Goal: Task Accomplishment & Management: Use online tool/utility

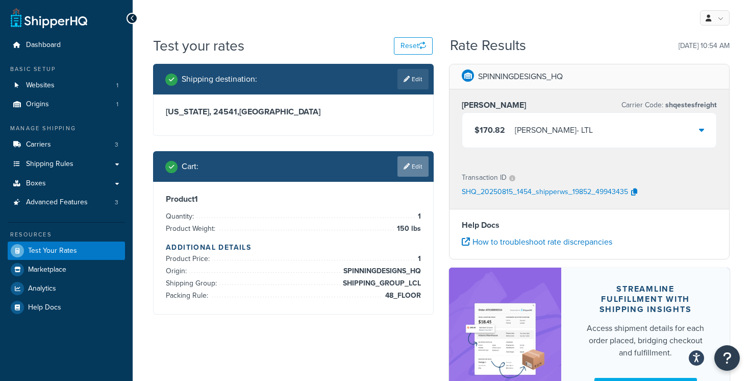
click at [414, 164] on link "Edit" at bounding box center [413, 166] width 31 height 20
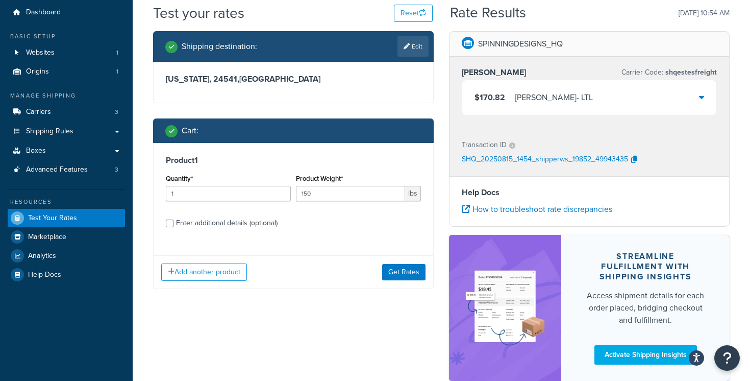
scroll to position [66, 0]
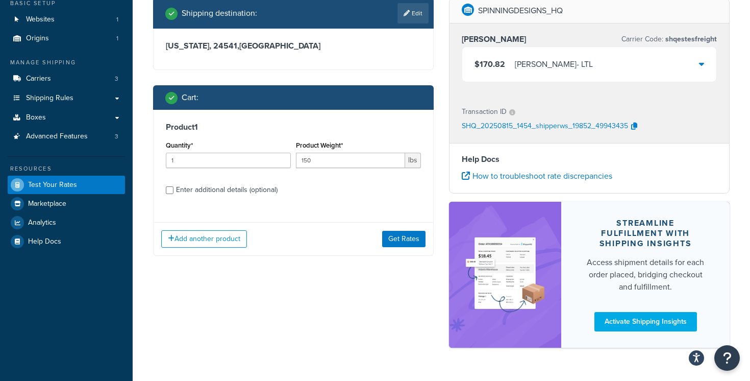
click at [271, 192] on div "Enter additional details (optional)" at bounding box center [227, 190] width 102 height 14
click at [174, 192] on input "Enter additional details (optional)" at bounding box center [170, 190] width 8 height 8
checkbox input "true"
select select "86487"
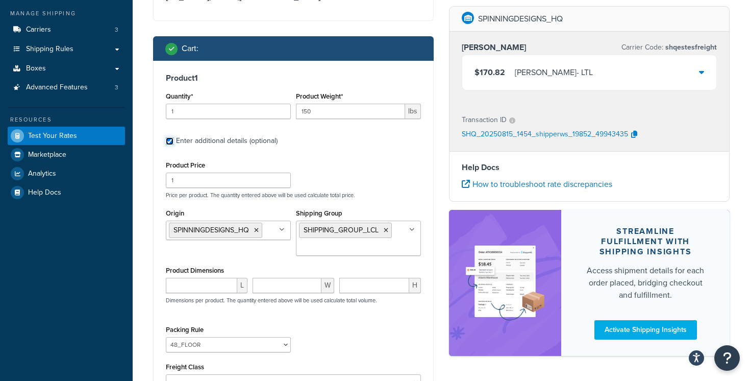
scroll to position [0, 0]
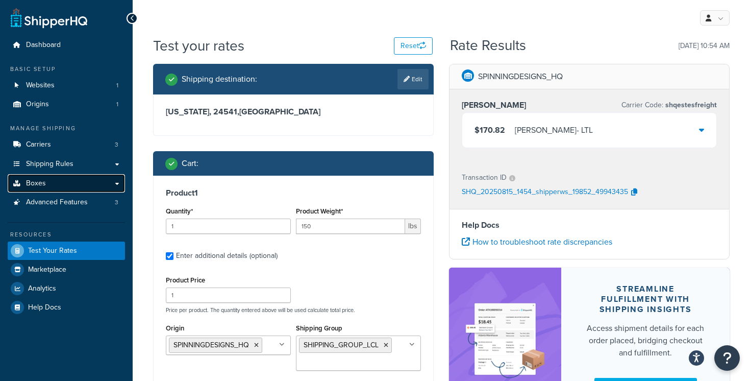
click at [112, 179] on link "Boxes" at bounding box center [66, 183] width 117 height 19
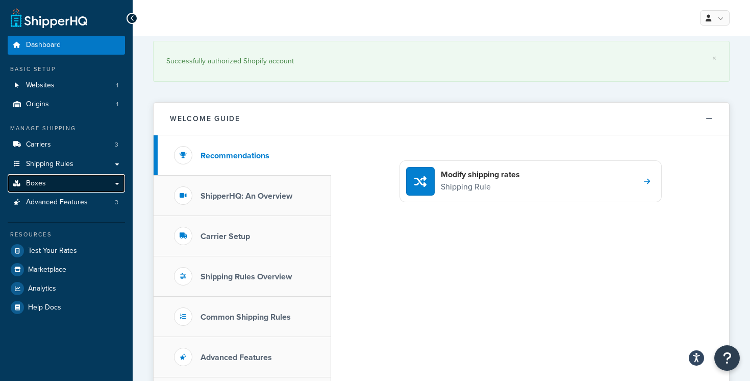
click at [93, 182] on link "Boxes" at bounding box center [66, 183] width 117 height 19
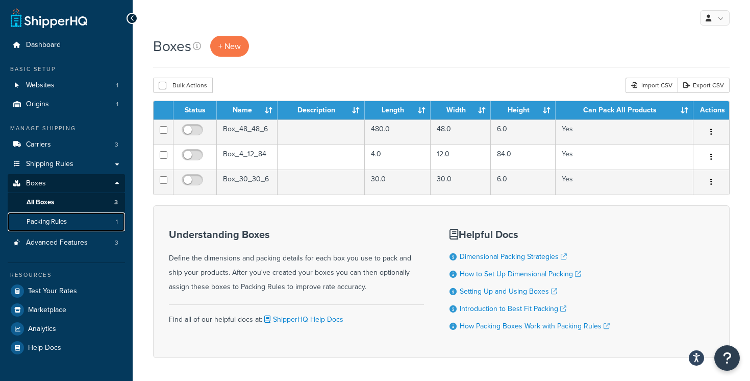
click at [85, 220] on link "Packing Rules 1" at bounding box center [66, 221] width 117 height 19
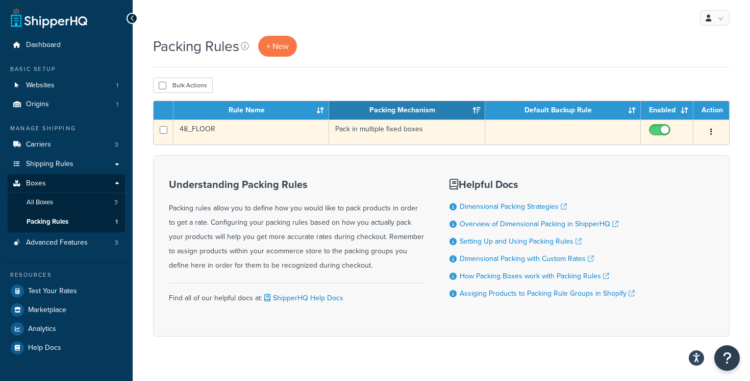
click at [281, 132] on td "48_FLOOR" at bounding box center [252, 131] width 156 height 25
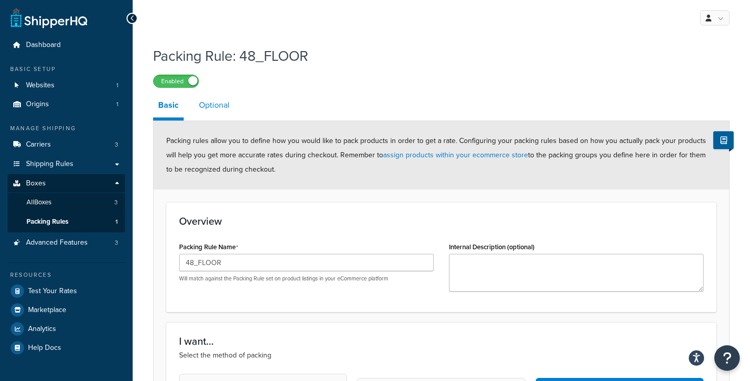
click at [219, 107] on link "Optional" at bounding box center [214, 105] width 41 height 24
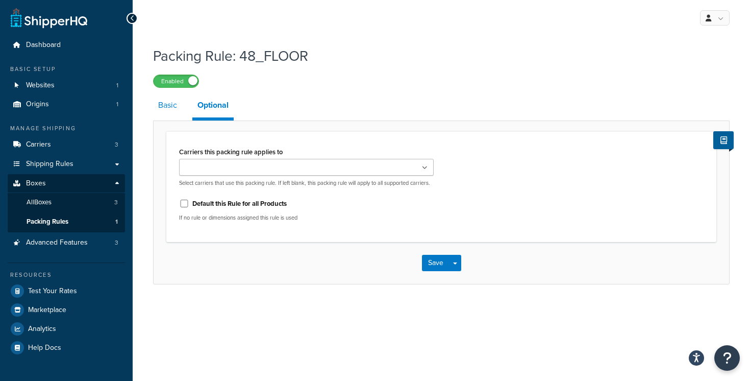
click at [181, 104] on link "Basic" at bounding box center [167, 105] width 29 height 24
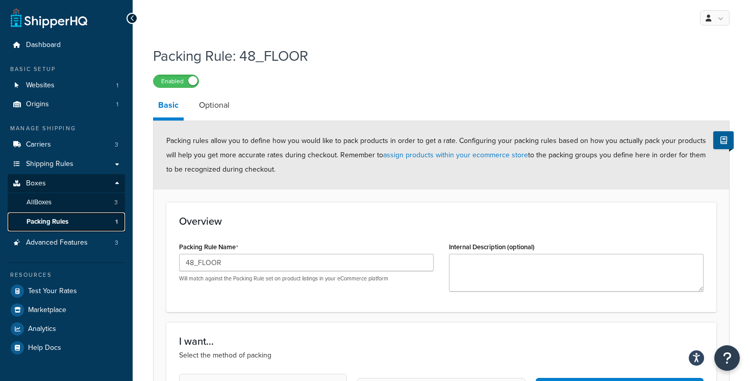
click at [97, 223] on link "Packing Rules 1" at bounding box center [66, 221] width 117 height 19
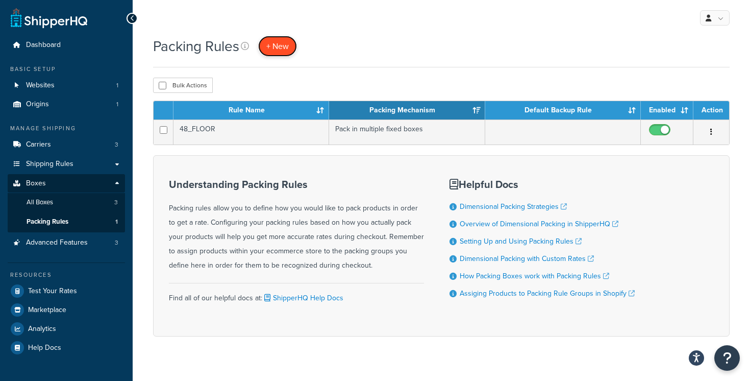
click at [282, 53] on link "+ New" at bounding box center [277, 46] width 39 height 21
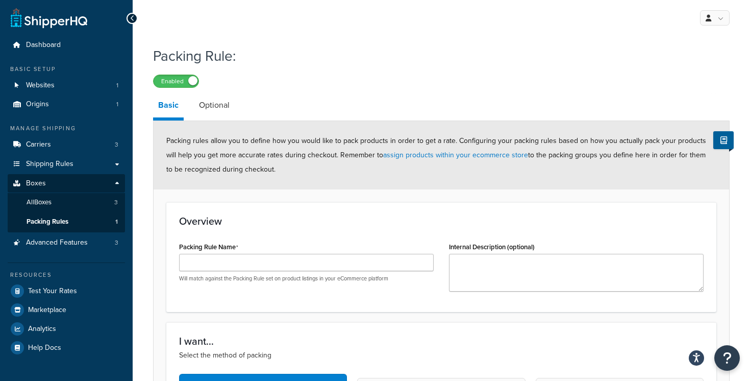
click at [243, 249] on div "Packing Rule Name Will match against the Packing Rule set on product listings i…" at bounding box center [306, 260] width 255 height 43
click at [243, 253] on div "Packing Rule Name Will match against the Packing Rule set on product listings i…" at bounding box center [306, 260] width 255 height 43
click at [233, 261] on input "Packing Rule Name" at bounding box center [306, 262] width 255 height 17
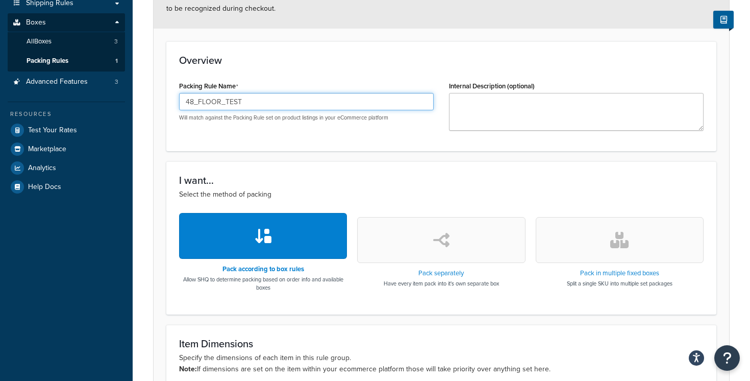
scroll to position [238, 0]
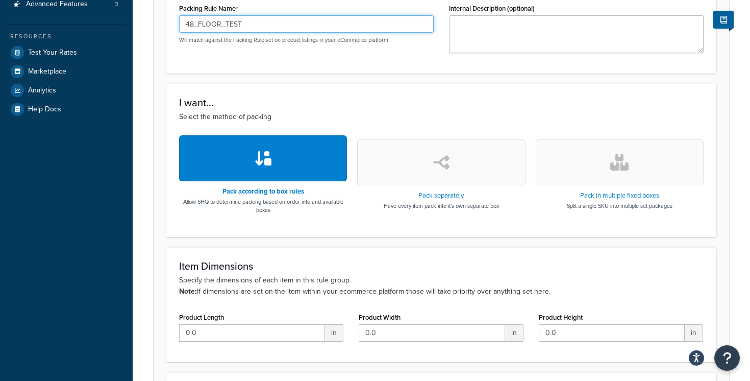
type input "48_FLOOR_TEST"
click at [620, 164] on icon "button" at bounding box center [619, 162] width 18 height 16
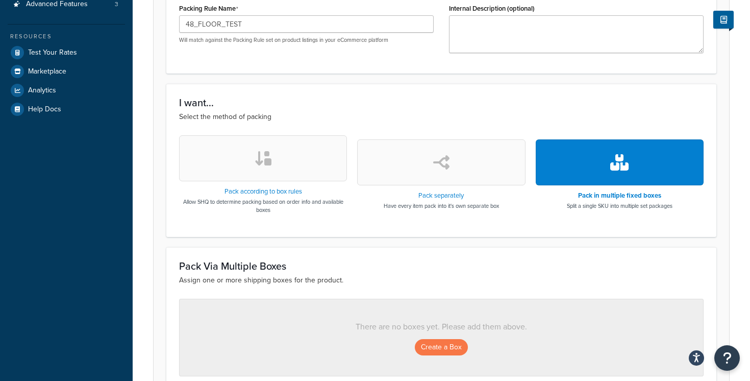
scroll to position [344, 0]
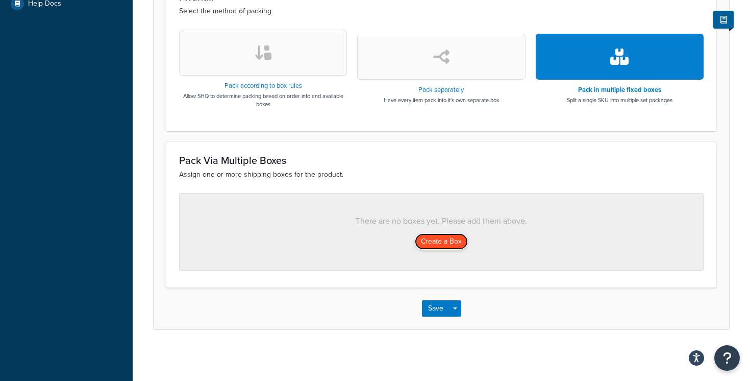
click at [426, 241] on button "Create a Box" at bounding box center [441, 241] width 53 height 16
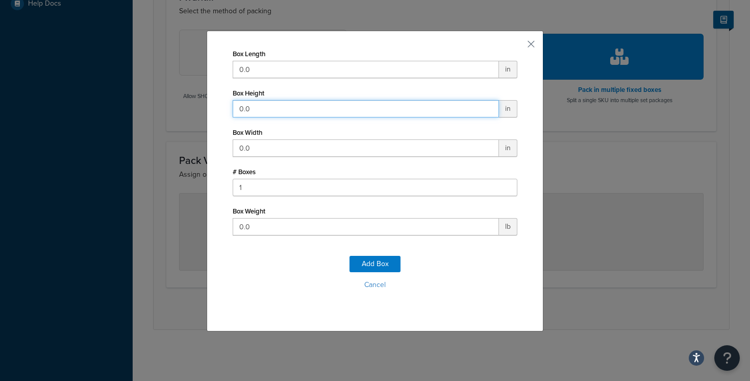
click at [261, 112] on input "0.0" at bounding box center [366, 108] width 266 height 17
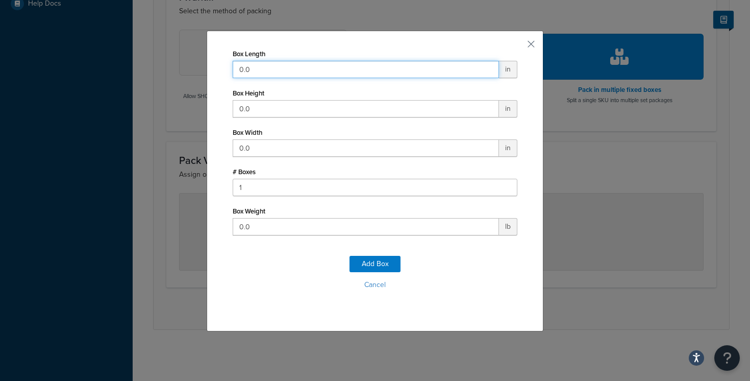
drag, startPoint x: 264, startPoint y: 71, endPoint x: 197, endPoint y: 68, distance: 66.4
click at [201, 68] on div "Box Length 0.0 in Box Height 0.0 in Box Width 0.0 in # Boxes 1 Box Weight 0.0 l…" at bounding box center [375, 190] width 750 height 381
type input "20"
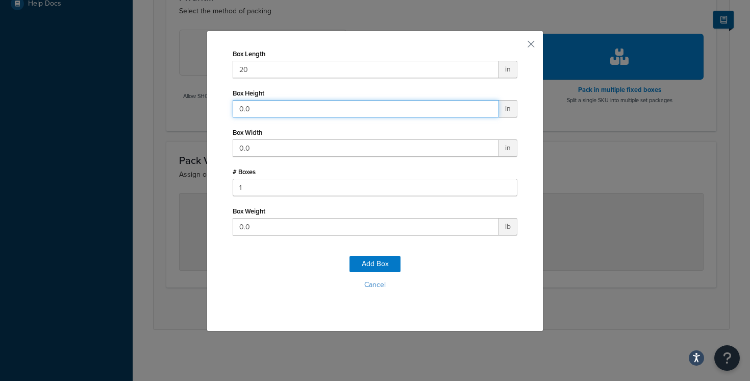
drag, startPoint x: 255, startPoint y: 107, endPoint x: 200, endPoint y: 107, distance: 55.1
click at [212, 107] on div "Box Length 20 in Box Height 0.0 in Box Width 0.0 in # Boxes 1 Box Weight 0.0 lb…" at bounding box center [375, 181] width 337 height 301
type input "48"
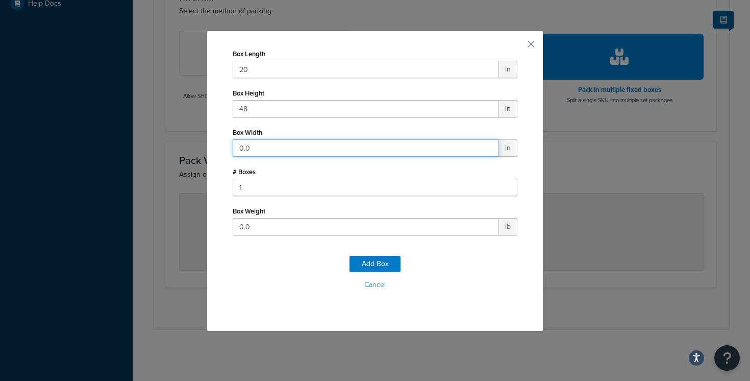
drag, startPoint x: 250, startPoint y: 147, endPoint x: 208, endPoint y: 147, distance: 41.8
click at [217, 147] on div "Box Length 20 in Box Height 48 in Box Width 0.0 in # Boxes 1 Box Weight 0.0 lb …" at bounding box center [375, 181] width 337 height 301
type input "90"
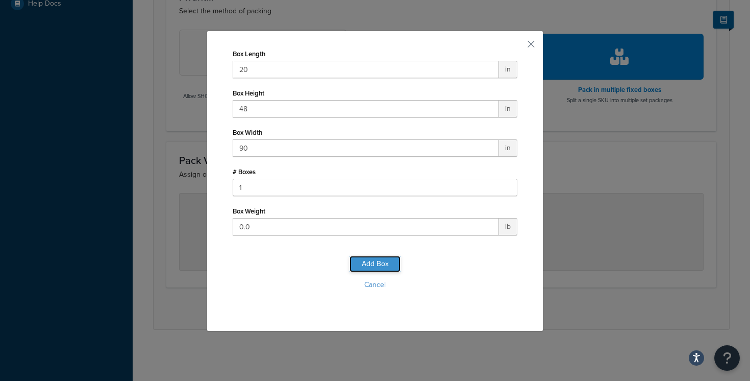
click at [375, 260] on button "Add Box" at bounding box center [375, 264] width 51 height 16
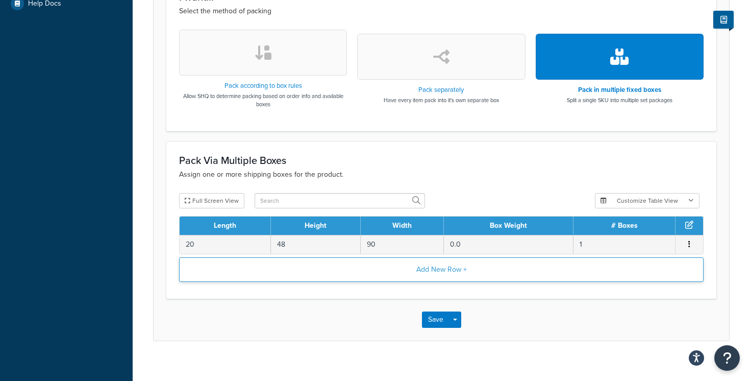
click at [443, 269] on button "Add New Row +" at bounding box center [441, 269] width 525 height 24
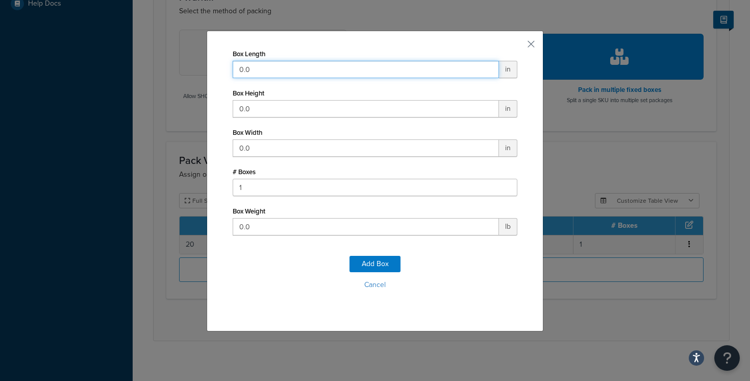
drag, startPoint x: 266, startPoint y: 69, endPoint x: 183, endPoint y: 73, distance: 82.8
click at [188, 72] on div "Box Length 0.0 in Box Height 0.0 in Box Width 0.0 in # Boxes 1 Box Weight 0.0 l…" at bounding box center [375, 190] width 750 height 381
type input "5"
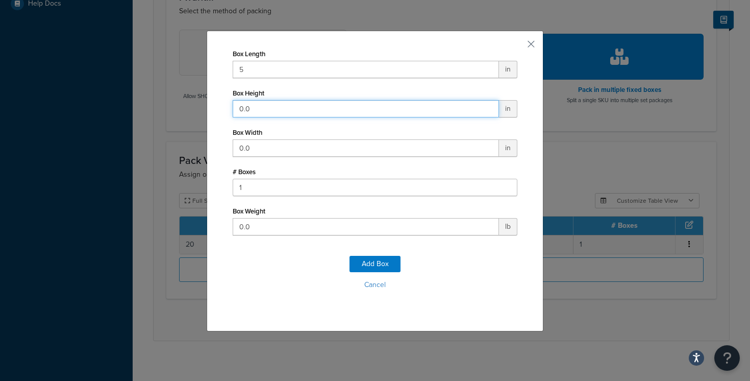
drag, startPoint x: 263, startPoint y: 110, endPoint x: 178, endPoint y: 106, distance: 85.8
click at [182, 106] on div "Box Length 5 in Box Height 0.0 in Box Width 0.0 in # Boxes 1 Box Weight 0.0 lb …" at bounding box center [375, 190] width 750 height 381
type input "48"
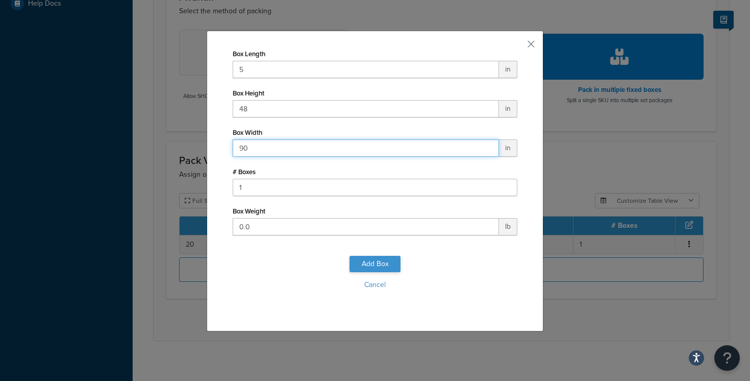
type input "90"
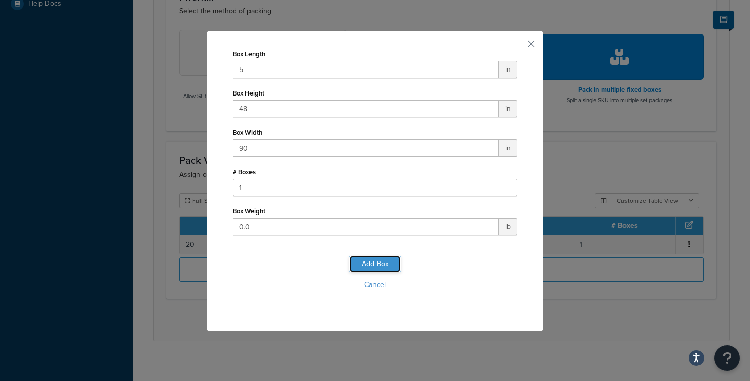
click at [365, 263] on button "Add Box" at bounding box center [375, 264] width 51 height 16
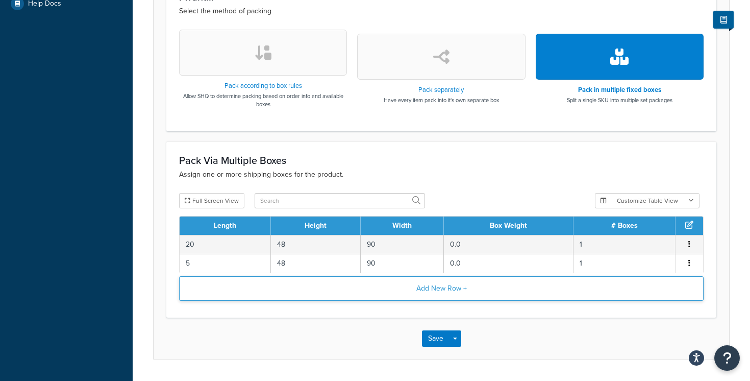
click at [426, 290] on button "Add New Row +" at bounding box center [441, 288] width 525 height 24
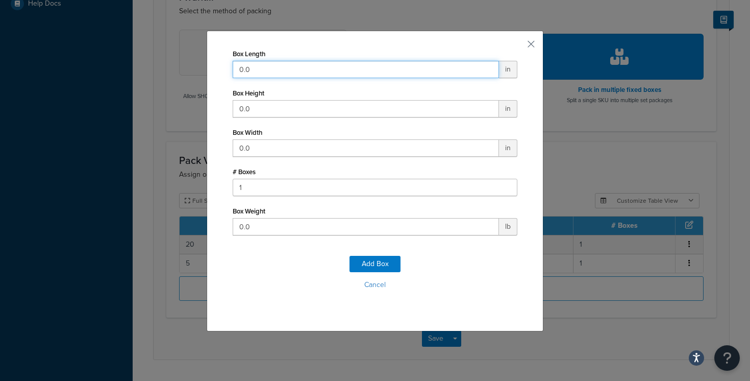
drag, startPoint x: 262, startPoint y: 70, endPoint x: 175, endPoint y: 72, distance: 86.8
click at [175, 72] on div "Box Length 0.0 in Box Height 0.0 in Box Width 0.0 in # Boxes 1 Box Weight 0.0 l…" at bounding box center [375, 190] width 750 height 381
type input "5"
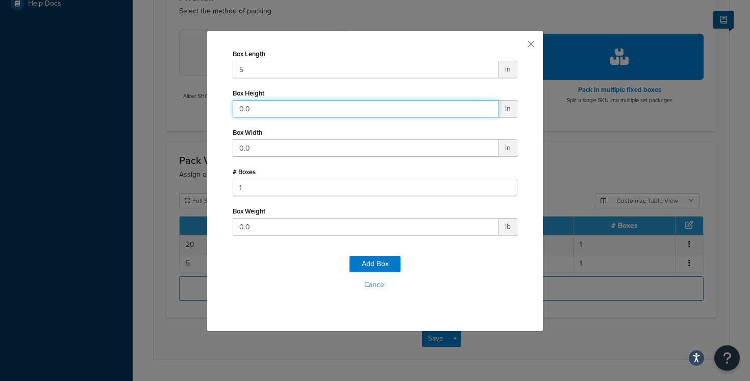
drag, startPoint x: 254, startPoint y: 110, endPoint x: 192, endPoint y: 110, distance: 61.7
click at [192, 110] on div "Box Length 5 in Box Height 0.0 in Box Width 0.0 in # Boxes 1 Box Weight 0.0 lb …" at bounding box center [375, 190] width 750 height 381
type input "48"
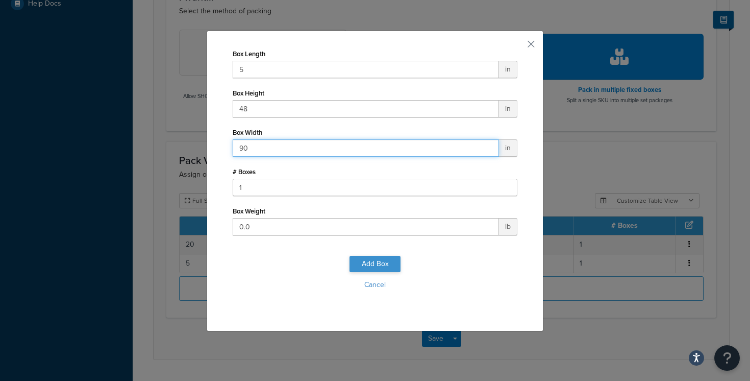
type input "90"
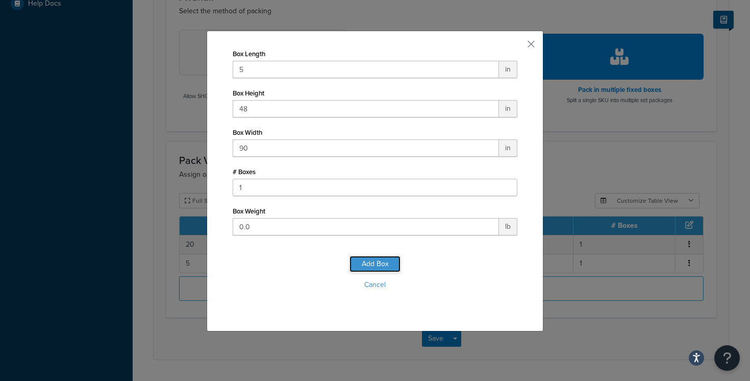
click at [370, 264] on button "Add Box" at bounding box center [375, 264] width 51 height 16
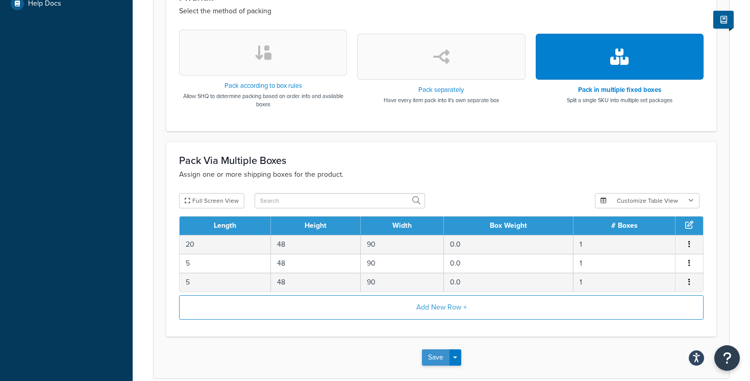
click at [431, 357] on button "Save" at bounding box center [436, 357] width 28 height 16
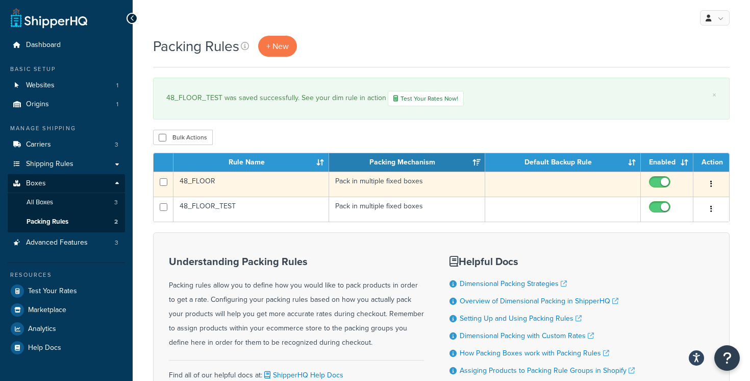
click at [254, 185] on td "48_FLOOR" at bounding box center [252, 183] width 156 height 25
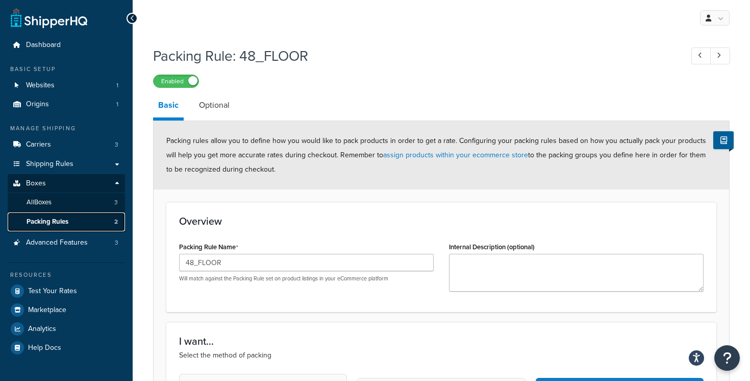
click at [91, 222] on link "Packing Rules 2" at bounding box center [66, 221] width 117 height 19
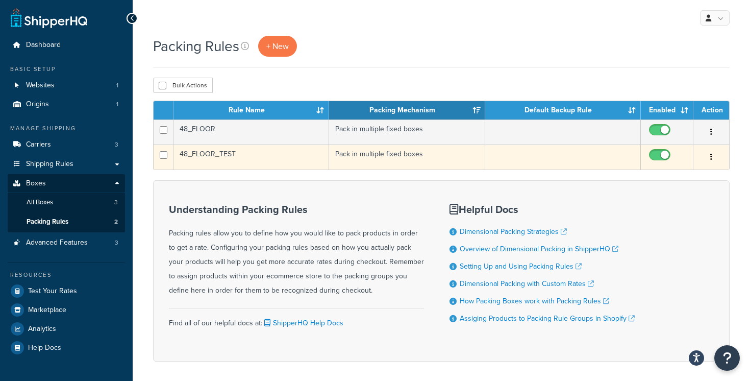
click at [248, 157] on td "48_FLOOR_TEST" at bounding box center [252, 156] width 156 height 25
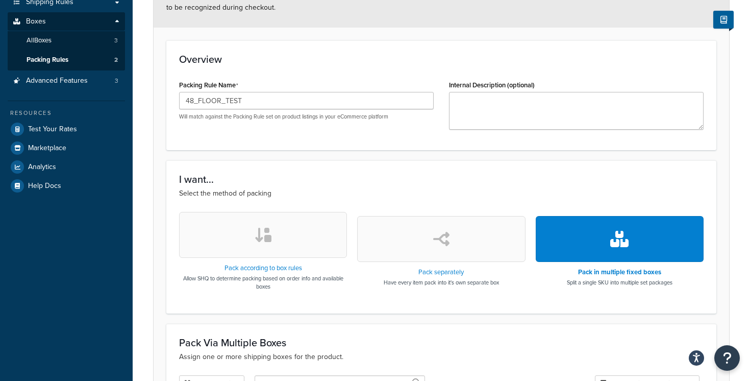
scroll to position [352, 0]
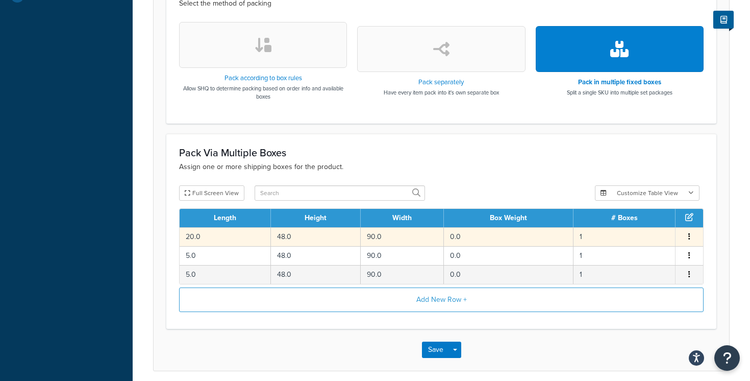
click at [492, 238] on td "0.0" at bounding box center [509, 236] width 130 height 19
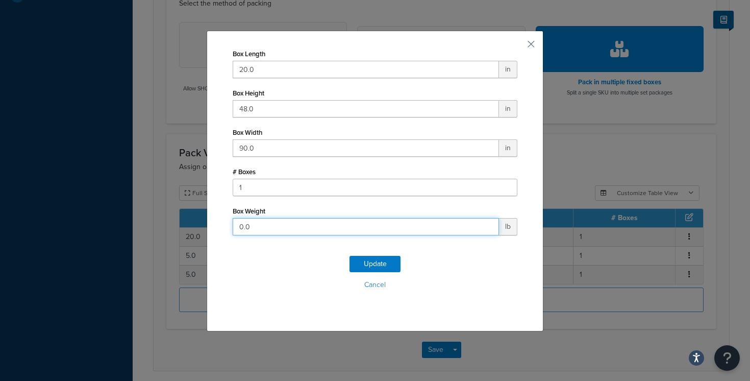
drag, startPoint x: 259, startPoint y: 222, endPoint x: 219, endPoint y: 222, distance: 39.8
click at [223, 222] on div "Box Length 20.0 in Box Height 48.0 in Box Width 90.0 in # Boxes 1 Box Weight 0.…" at bounding box center [375, 181] width 337 height 301
type input "350"
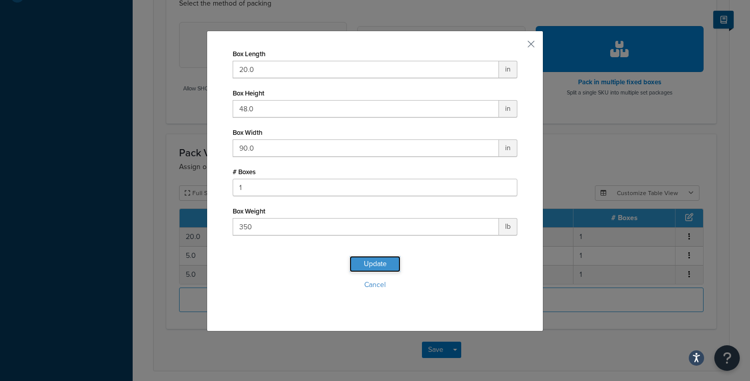
click at [381, 267] on button "Update" at bounding box center [375, 264] width 51 height 16
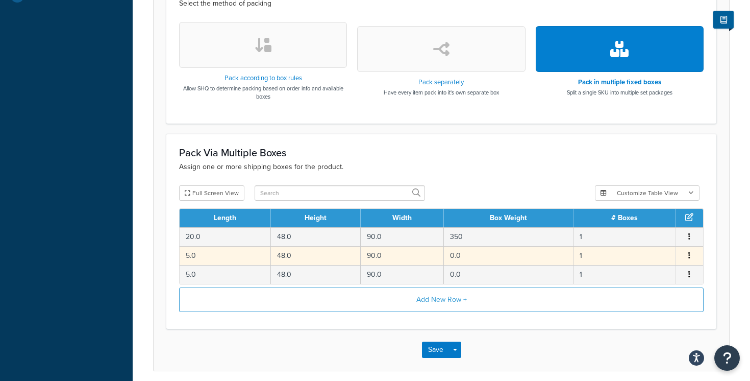
click at [403, 256] on td "90.0" at bounding box center [402, 255] width 83 height 19
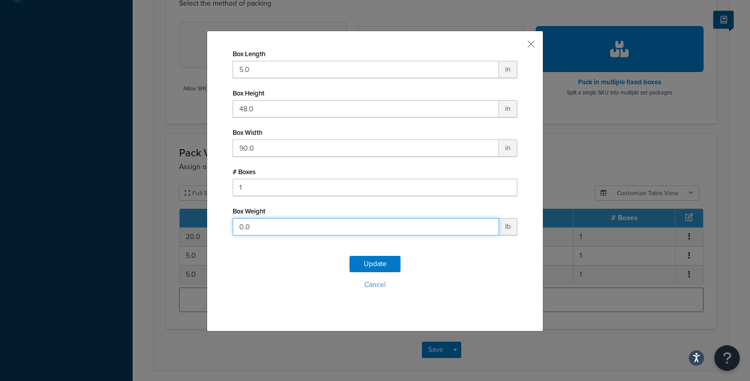
drag, startPoint x: 283, startPoint y: 230, endPoint x: 177, endPoint y: 215, distance: 106.7
click at [177, 215] on div "Box Length 5.0 in Box Height 48.0 in Box Width 90.0 in # Boxes 1 Box Weight 0.0…" at bounding box center [375, 190] width 750 height 381
type input "25"
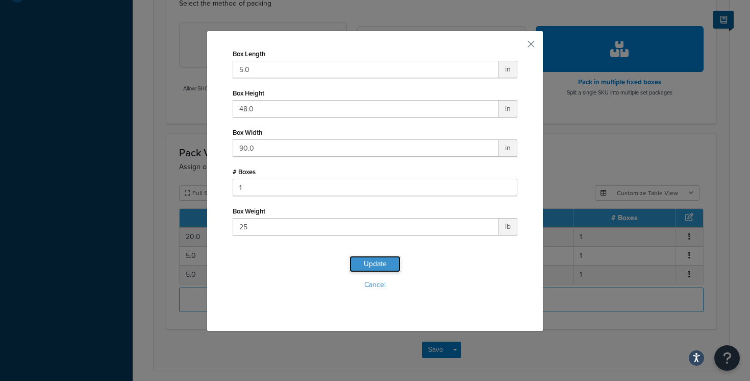
click at [374, 268] on button "Update" at bounding box center [375, 264] width 51 height 16
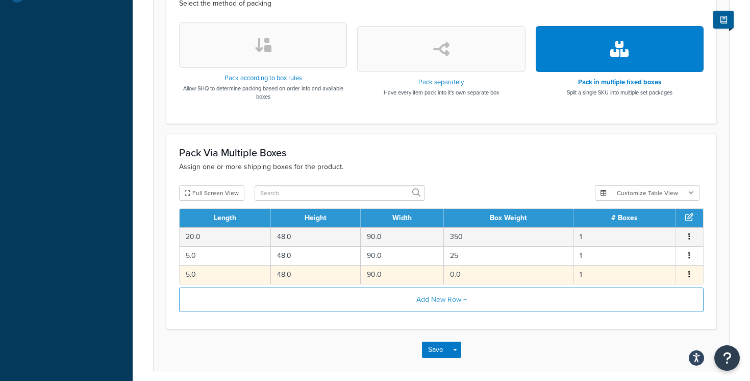
click at [393, 278] on td "90.0" at bounding box center [402, 274] width 83 height 19
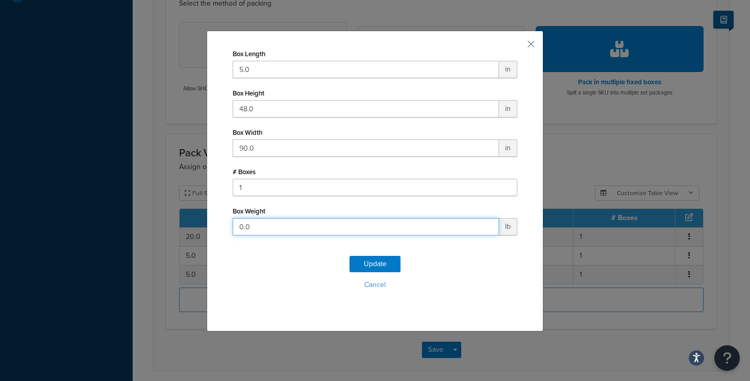
drag, startPoint x: 255, startPoint y: 228, endPoint x: 201, endPoint y: 225, distance: 54.2
click at [202, 224] on div "Box Length 5.0 in Box Height 48.0 in Box Width 90.0 in # Boxes 1 Box Weight 0.0…" at bounding box center [375, 190] width 750 height 381
type input "25"
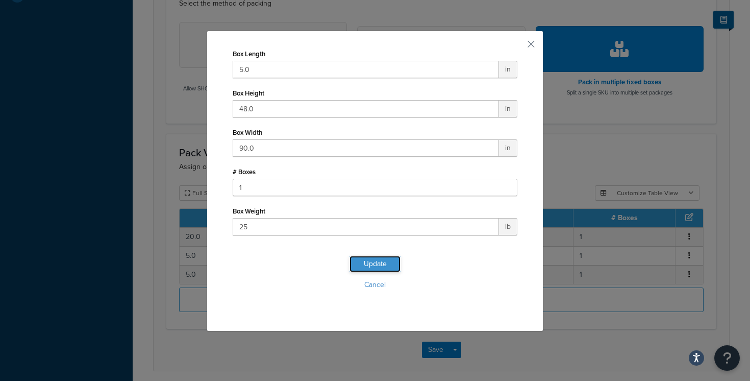
click at [388, 266] on button "Update" at bounding box center [375, 264] width 51 height 16
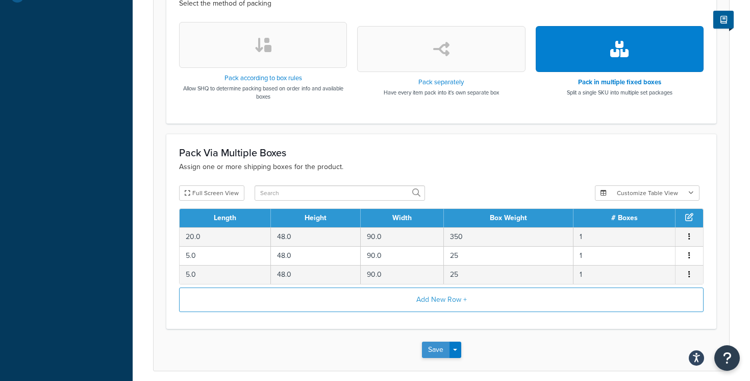
click at [433, 350] on button "Save" at bounding box center [436, 349] width 28 height 16
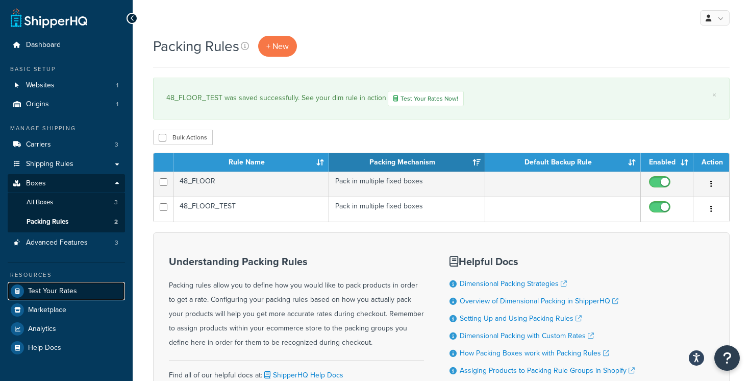
click at [68, 287] on span "Test Your Rates" at bounding box center [52, 291] width 49 height 9
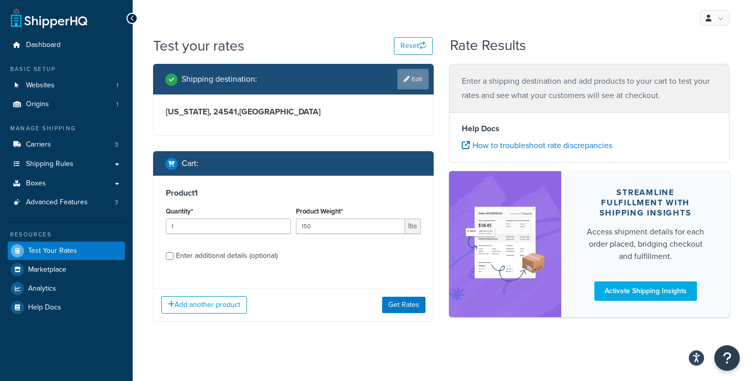
click at [408, 81] on icon at bounding box center [407, 79] width 6 height 6
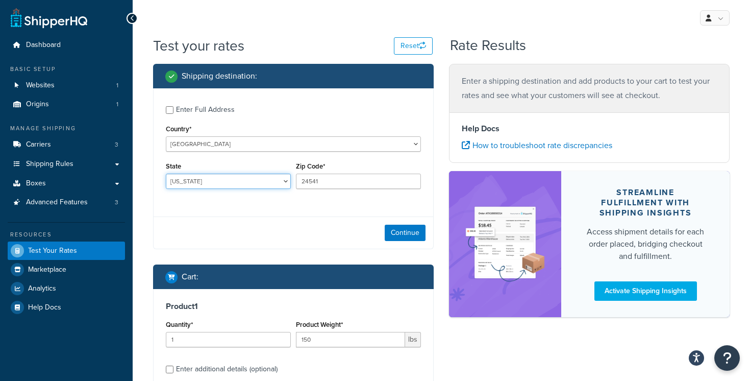
click at [237, 183] on select "[US_STATE] [US_STATE] [US_STATE] [US_STATE] [US_STATE] Armed Forces Americas Ar…" at bounding box center [228, 181] width 125 height 15
select select "VA"
click at [308, 181] on input "24541" at bounding box center [358, 181] width 125 height 15
click at [307, 205] on div "Enter Full Address Country* United States United Kingdom Afghanistan Åland Isla…" at bounding box center [294, 148] width 280 height 120
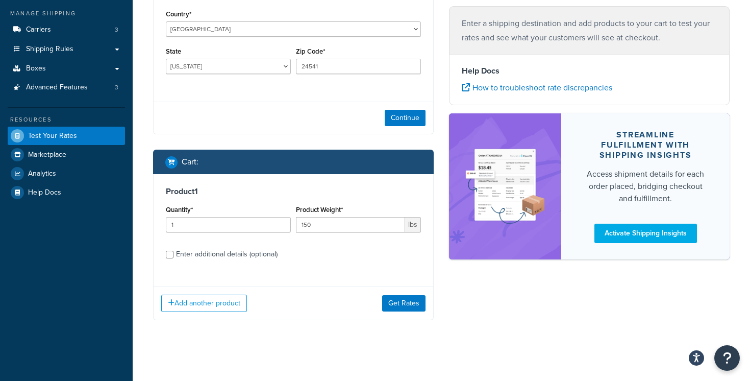
scroll to position [120, 0]
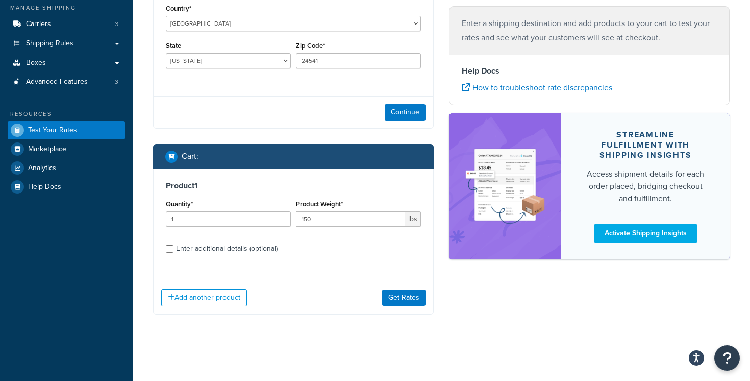
click at [267, 245] on div "Enter additional details (optional)" at bounding box center [227, 248] width 102 height 14
click at [174, 245] on input "Enter additional details (optional)" at bounding box center [170, 249] width 8 height 8
checkbox input "true"
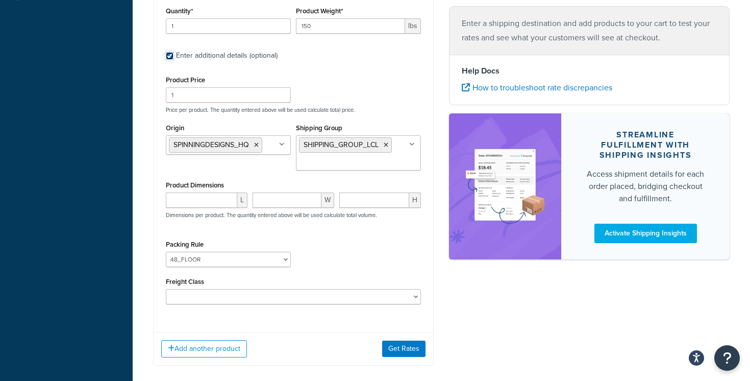
scroll to position [320, 0]
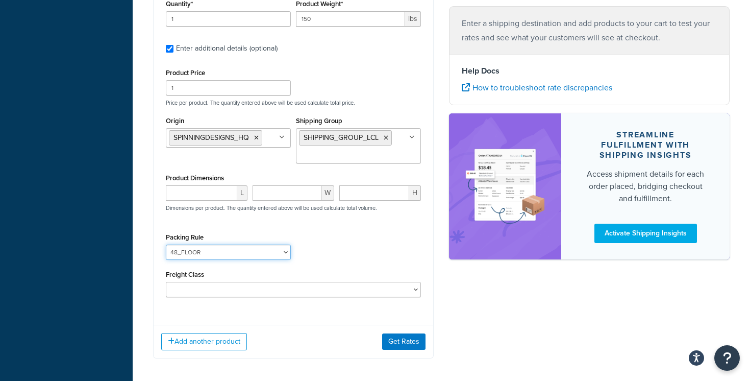
click at [235, 251] on select "48_FLOOR 48_FLOOR_TEST" at bounding box center [228, 251] width 125 height 15
select select "86528"
click at [387, 340] on button "Get Rates" at bounding box center [403, 341] width 43 height 16
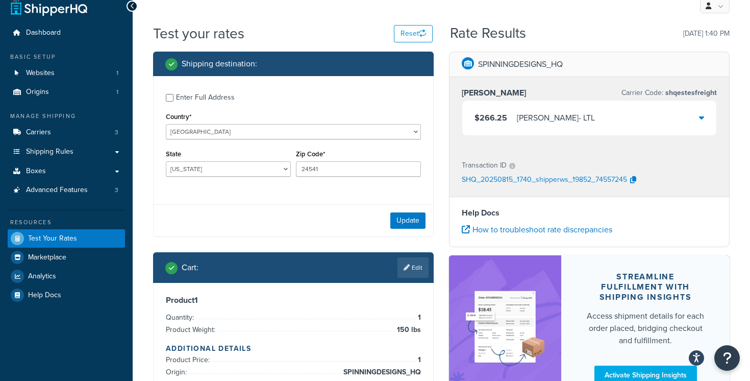
scroll to position [0, 0]
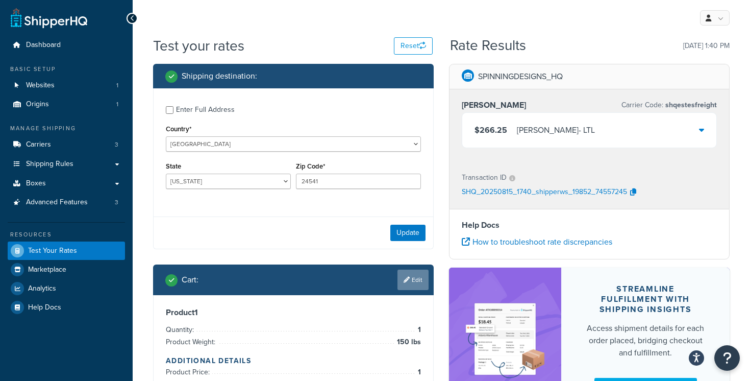
click at [404, 282] on icon at bounding box center [407, 280] width 6 height 6
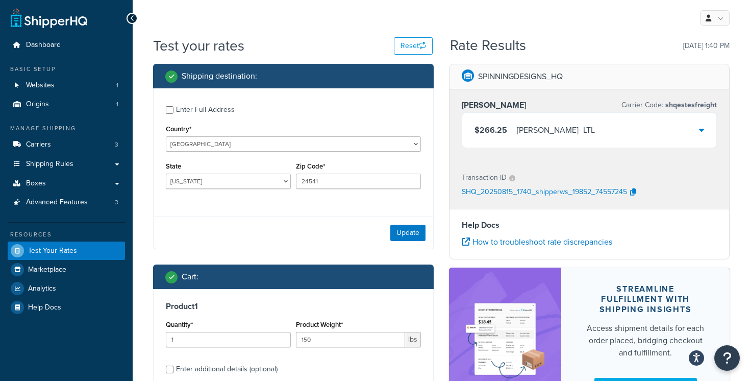
scroll to position [40, 0]
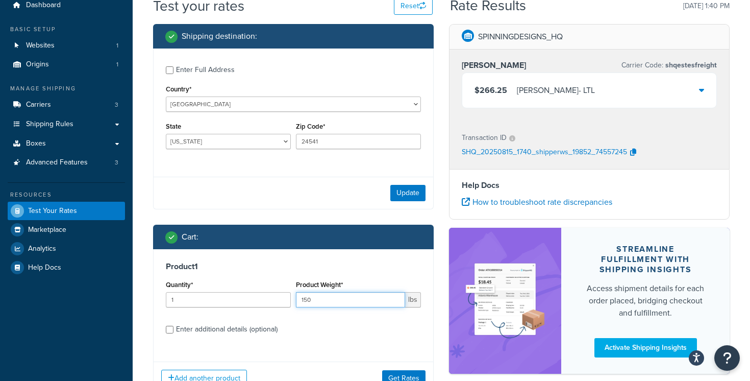
click at [316, 302] on input "150" at bounding box center [350, 299] width 109 height 15
type input "1500"
click at [391, 374] on button "Get Rates" at bounding box center [403, 378] width 43 height 16
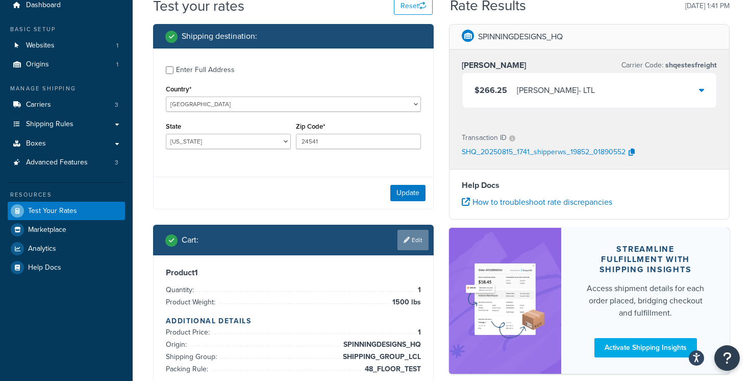
click at [416, 234] on link "Edit" at bounding box center [413, 240] width 31 height 20
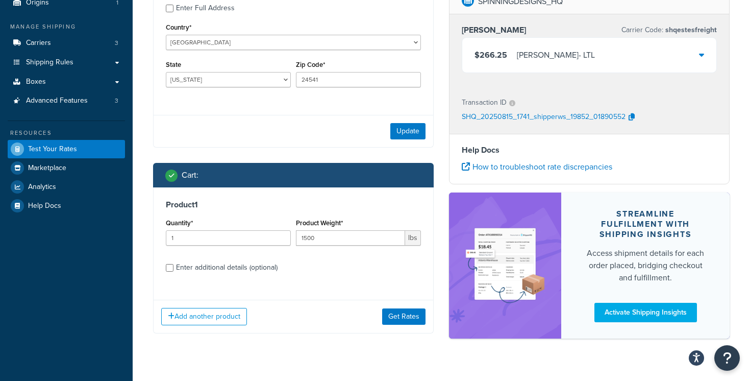
scroll to position [80, 0]
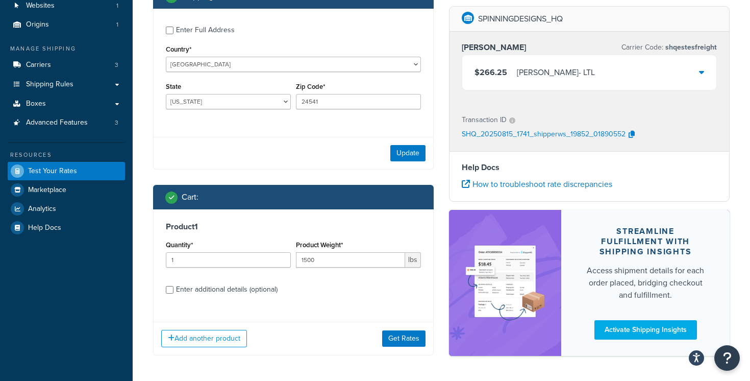
click at [248, 286] on div "Enter additional details (optional)" at bounding box center [227, 289] width 102 height 14
click at [174, 286] on input "Enter additional details (optional)" at bounding box center [170, 290] width 8 height 8
checkbox input "true"
select select "86528"
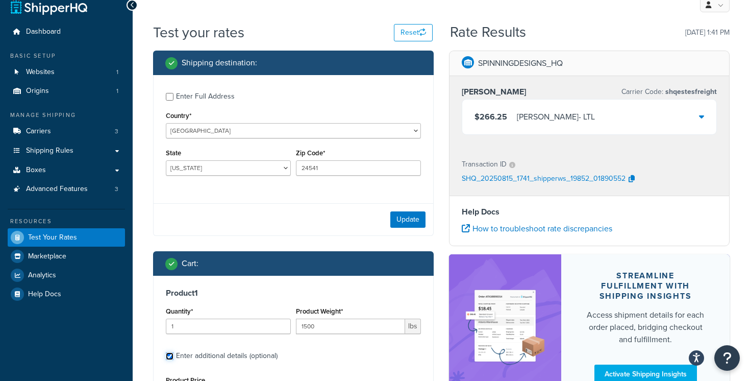
scroll to position [0, 0]
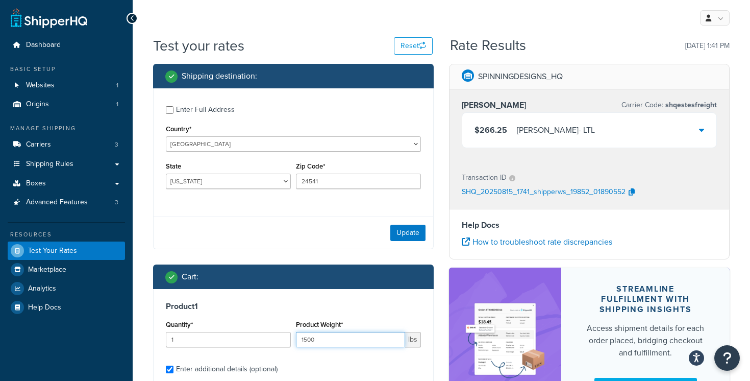
click at [319, 341] on input "1500" at bounding box center [350, 339] width 109 height 15
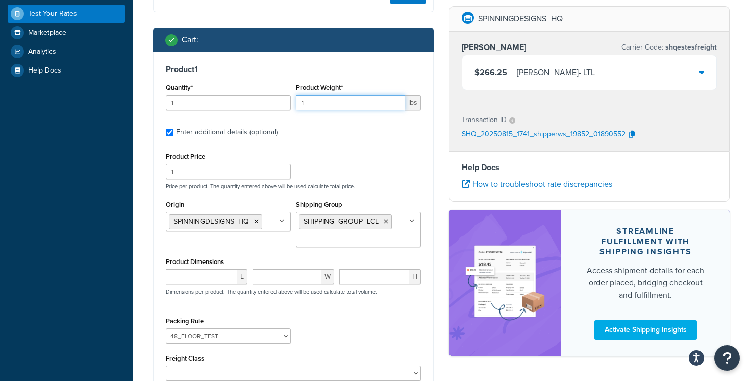
scroll to position [337, 0]
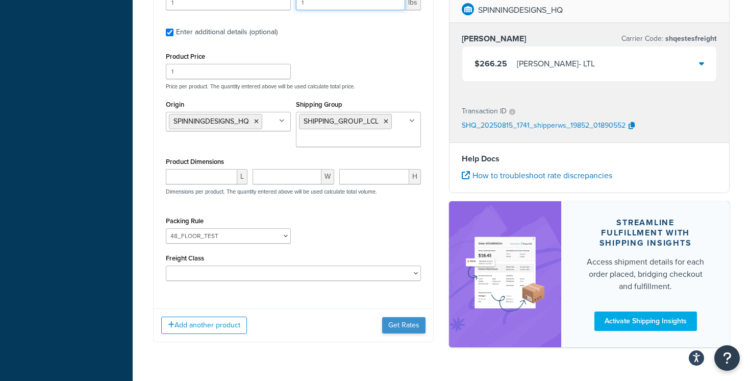
type input "1"
click at [393, 323] on button "Get Rates" at bounding box center [403, 325] width 43 height 16
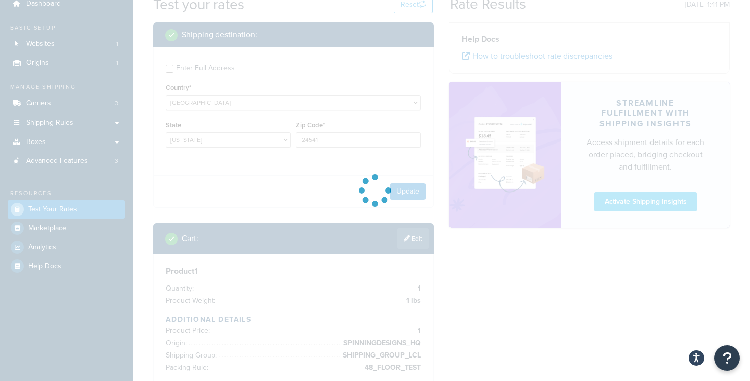
scroll to position [0, 0]
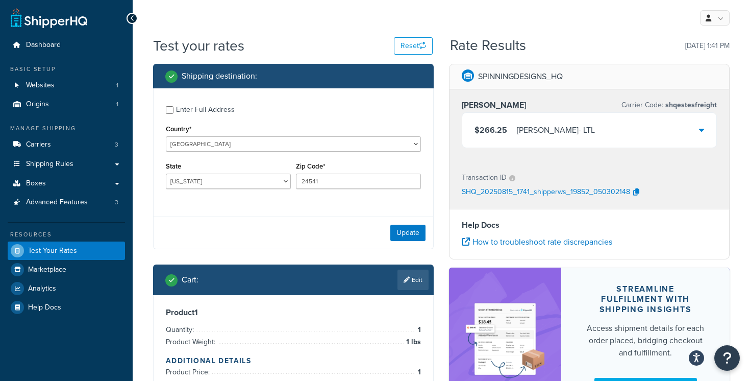
click at [702, 128] on icon at bounding box center [701, 130] width 5 height 8
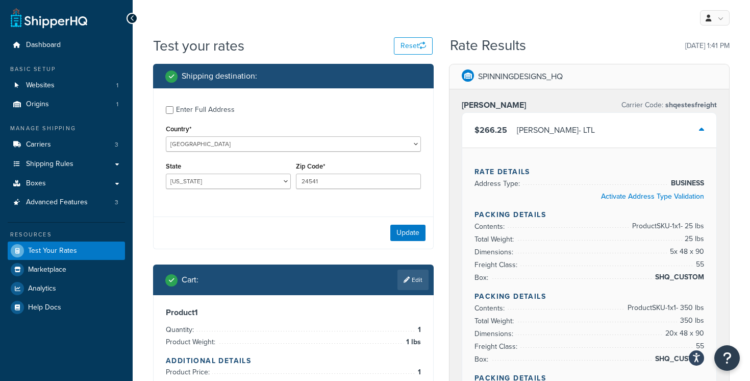
click at [700, 134] on div at bounding box center [701, 130] width 5 height 14
